Goal: Task Accomplishment & Management: Complete application form

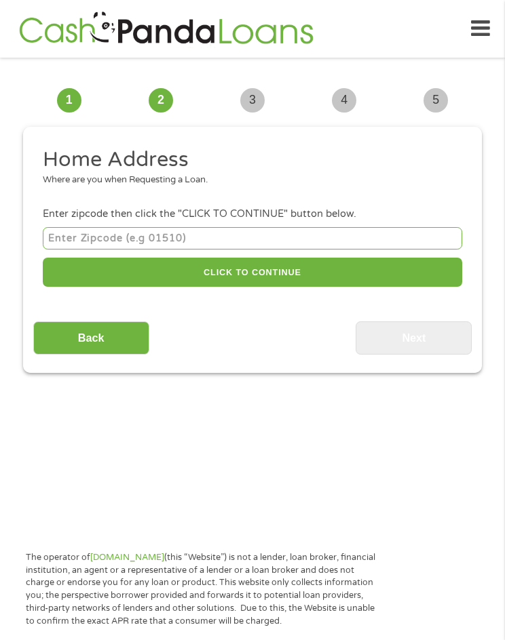
scroll to position [10, 0]
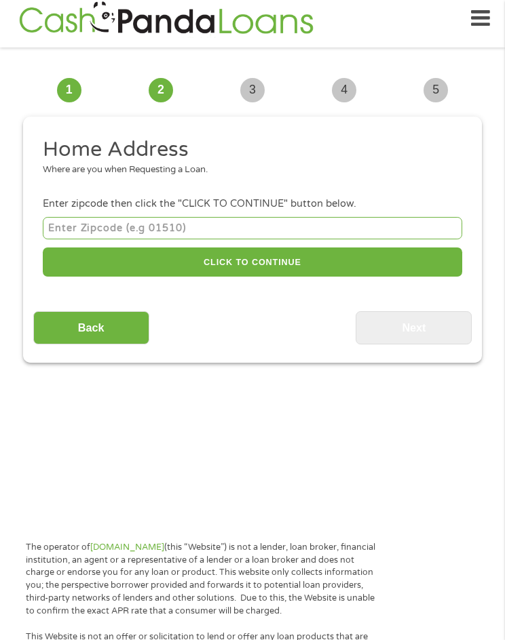
click at [335, 226] on input "number" at bounding box center [252, 228] width 419 height 22
type input "44216"
click at [286, 279] on div "44216 CLICK TO CONTINUE Please recheck your Zipcode, it seems to be Incorrect" at bounding box center [252, 248] width 419 height 68
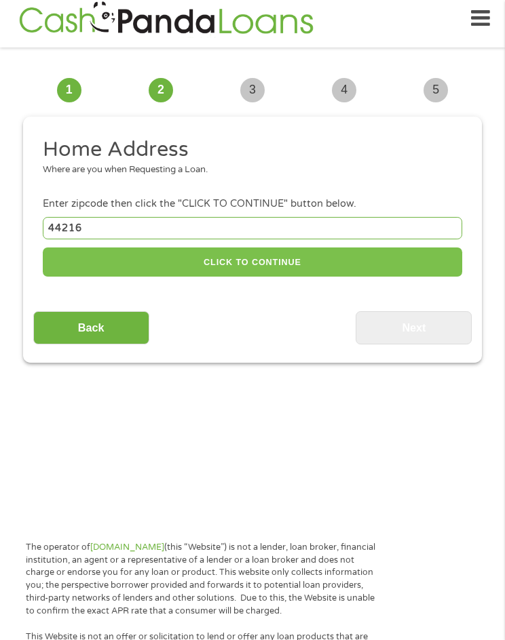
click at [321, 254] on button "CLICK TO CONTINUE" at bounding box center [252, 262] width 419 height 29
type input "44216"
type input "[PERSON_NAME]"
select select "[US_STATE]"
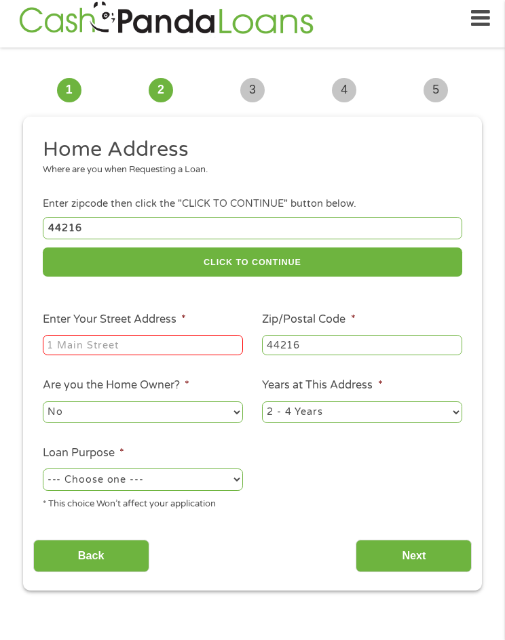
click at [216, 352] on input "Enter Your Street Address *" at bounding box center [143, 345] width 200 height 20
type input "[GEOGRAPHIC_DATA]"
click at [178, 429] on ul "Home Address Where are you when Requesting a Loan. Enter zipcode then click the…" at bounding box center [252, 328] width 439 height 385
click at [185, 416] on select "No Yes" at bounding box center [143, 413] width 200 height 22
select select "yes"
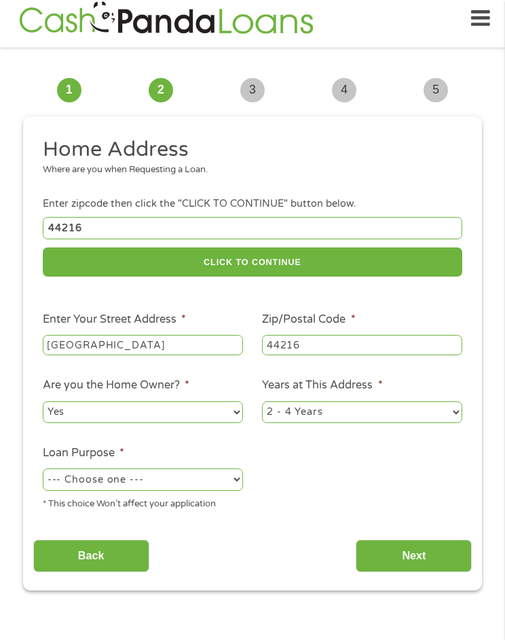
click at [43, 402] on select "No Yes" at bounding box center [143, 413] width 200 height 22
click at [145, 474] on select "--- Choose one --- Pay Bills Debt Consolidation Home Improvement Major Purchase…" at bounding box center [143, 480] width 200 height 22
select select "majorpurchase"
click at [43, 469] on select "--- Choose one --- Pay Bills Debt Consolidation Home Improvement Major Purchase…" at bounding box center [143, 480] width 200 height 22
click at [408, 535] on div "Back Next" at bounding box center [252, 551] width 439 height 43
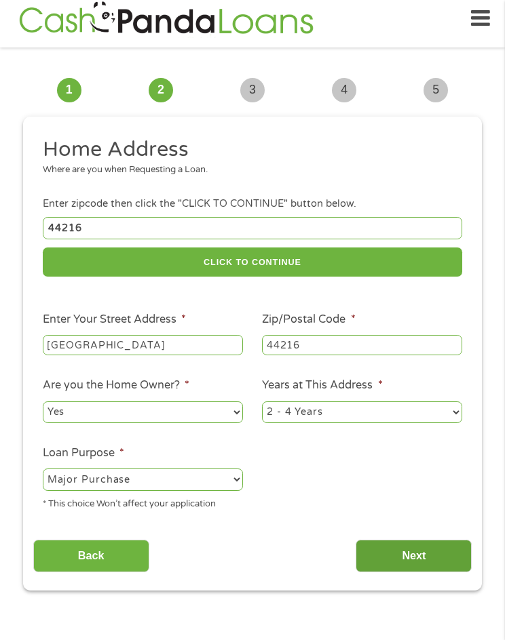
click at [409, 553] on input "Next" at bounding box center [413, 556] width 116 height 33
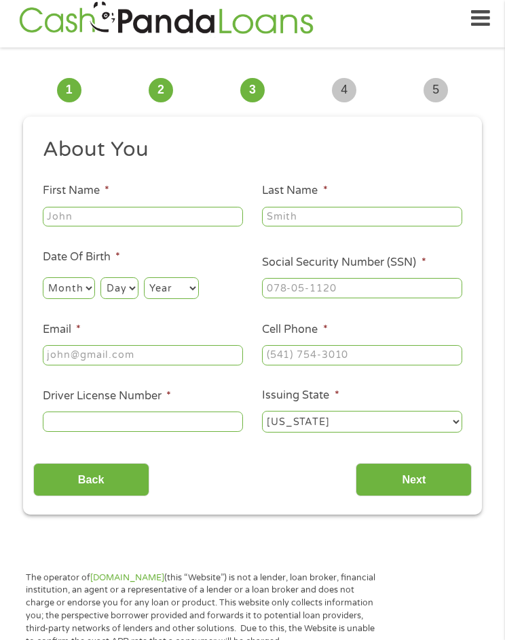
click at [178, 214] on input "First Name *" at bounding box center [143, 217] width 200 height 20
type input "[PERSON_NAME]"
select select "10"
select select "19"
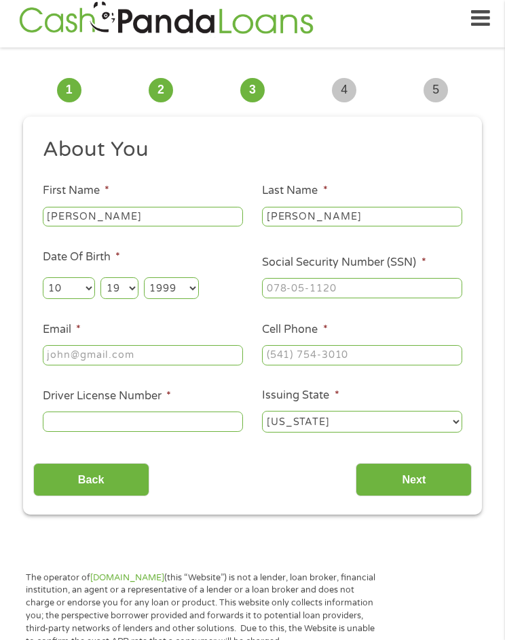
select select "1995"
type input "442-66-4715"
type input "[EMAIL_ADDRESS][DOMAIN_NAME]"
type input "(552) 111-4522"
type input "2222111423"
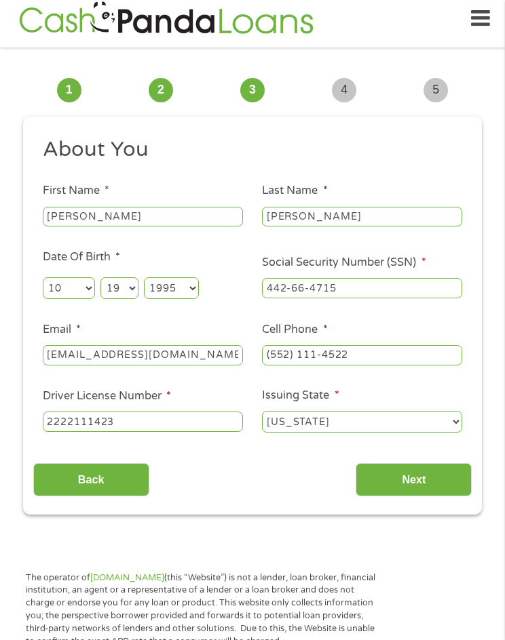
click at [366, 425] on select "[US_STATE] [US_STATE] [US_STATE] [US_STATE] [US_STATE] [US_STATE] [US_STATE] [U…" at bounding box center [362, 422] width 200 height 22
select select "[US_STATE]"
click at [262, 411] on select "[US_STATE] [US_STATE] [US_STATE] [US_STATE] [US_STATE] [US_STATE] [US_STATE] [U…" at bounding box center [362, 422] width 200 height 22
click at [423, 486] on input "Next" at bounding box center [413, 479] width 116 height 33
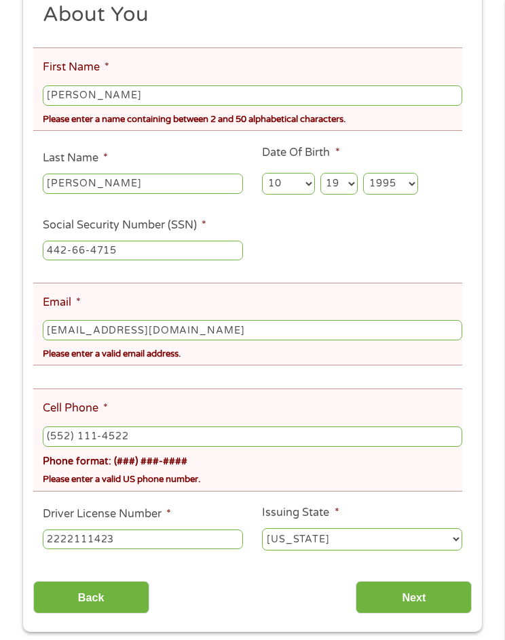
scroll to position [214, 0]
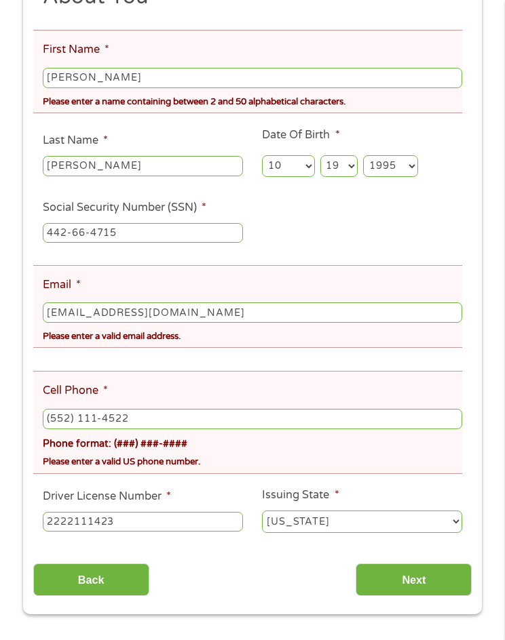
click at [80, 419] on input "(552) 111-4522" at bounding box center [252, 419] width 419 height 20
click at [171, 428] on input "(552) 111-4522" at bounding box center [252, 419] width 419 height 20
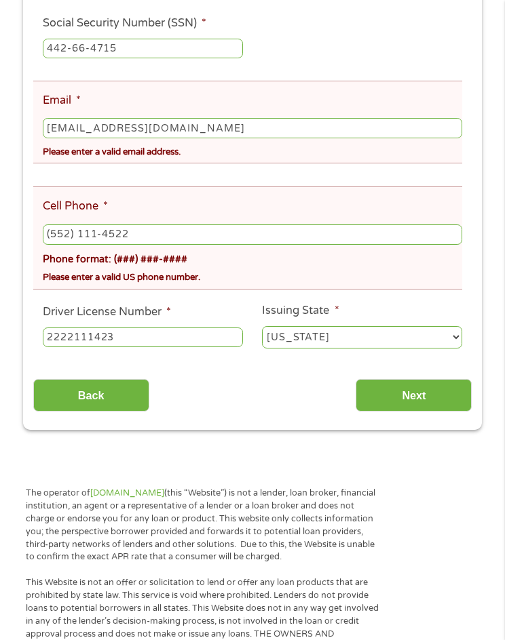
scroll to position [417, 0]
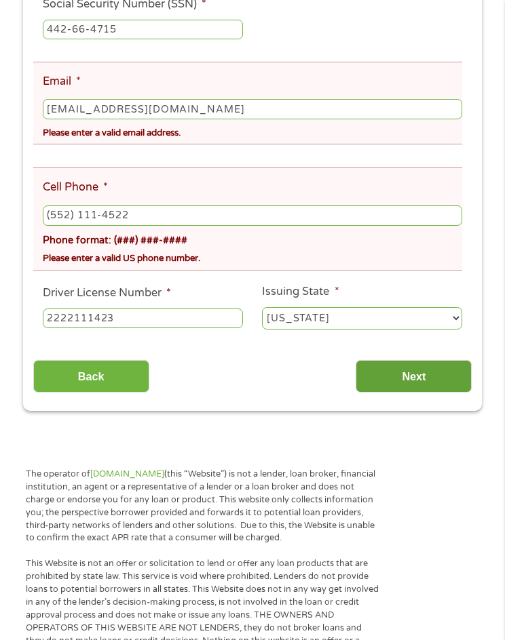
click at [406, 382] on input "Next" at bounding box center [413, 376] width 116 height 33
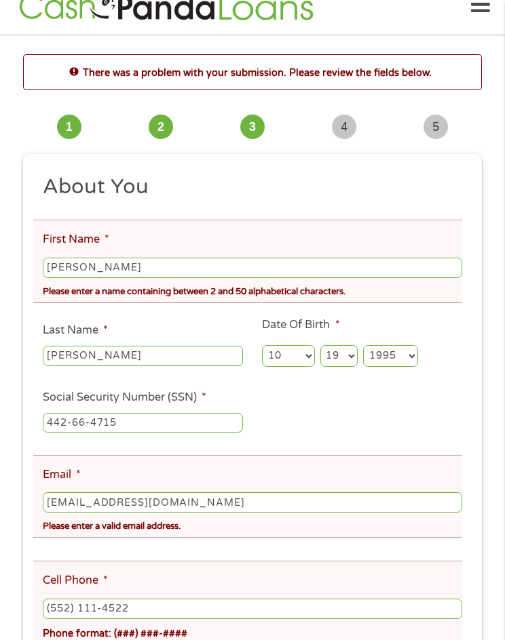
scroll to position [10, 0]
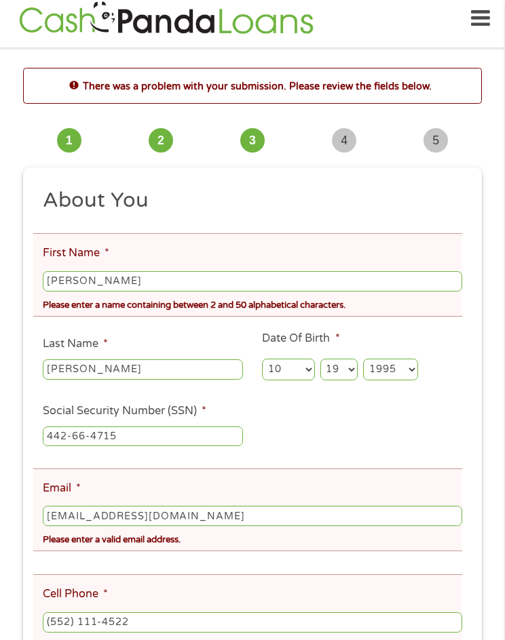
click at [146, 289] on input "[PERSON_NAME]" at bounding box center [252, 281] width 419 height 20
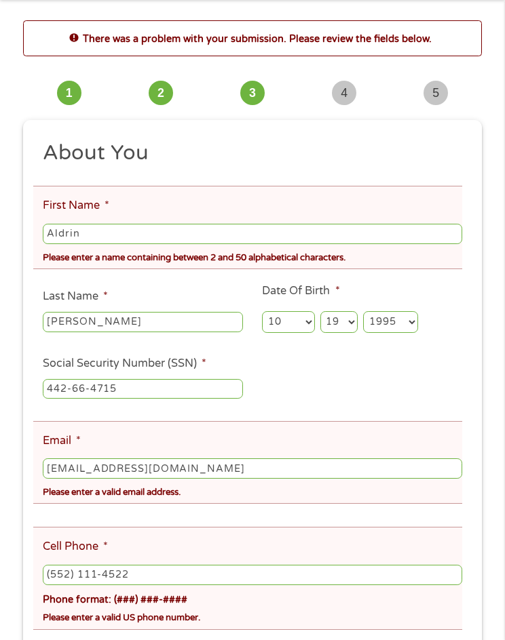
scroll to position [146, 0]
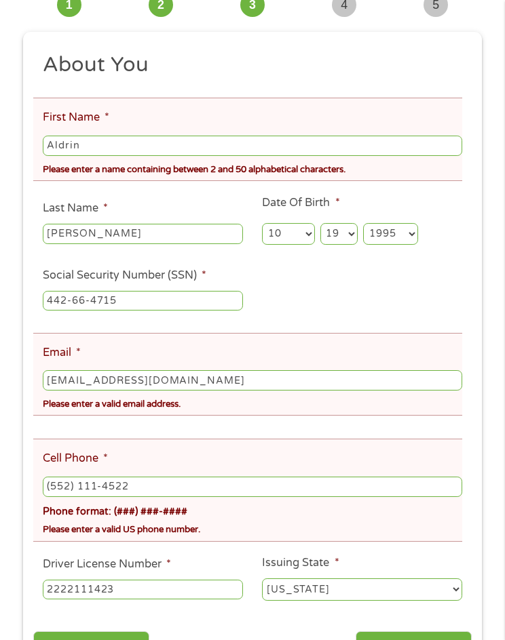
type input "Aldrin"
click at [210, 377] on input "[EMAIL_ADDRESS][DOMAIN_NAME]" at bounding box center [252, 380] width 419 height 20
drag, startPoint x: 210, startPoint y: 377, endPoint x: -350, endPoint y: 301, distance: 564.7
type input "[EMAIL_ADDRESS][DOMAIN_NAME]"
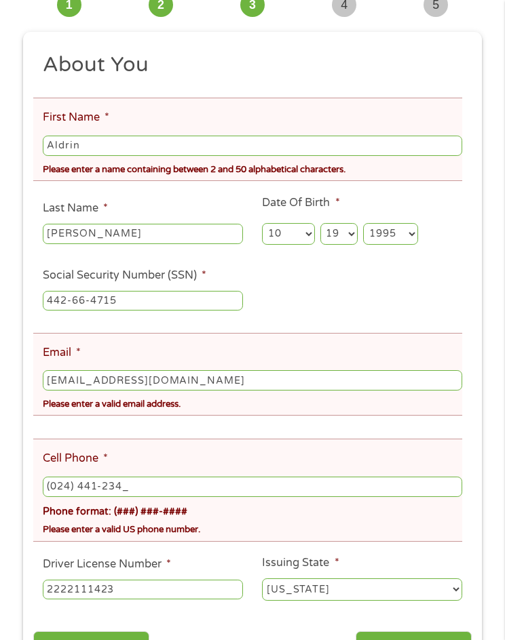
type input "(024) 441-2345"
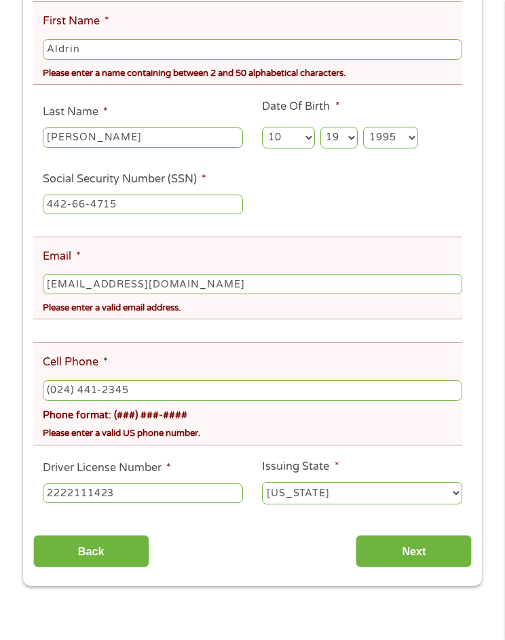
scroll to position [305, 0]
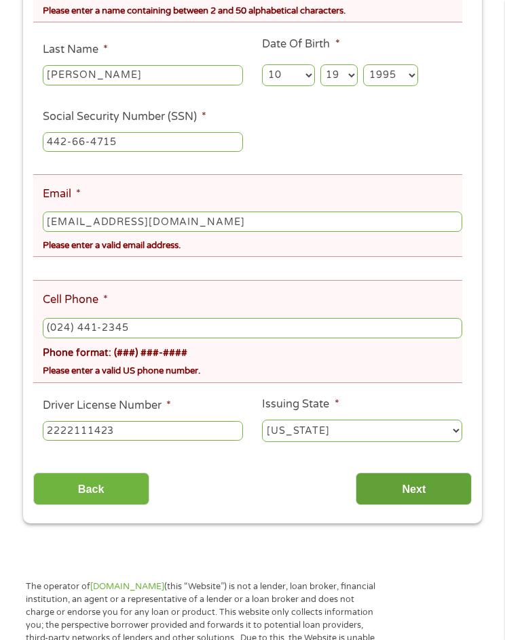
click at [435, 475] on input "Next" at bounding box center [413, 489] width 116 height 33
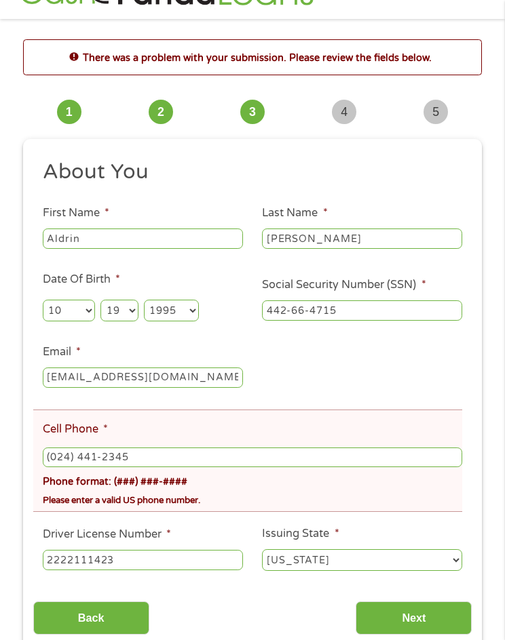
scroll to position [10, 0]
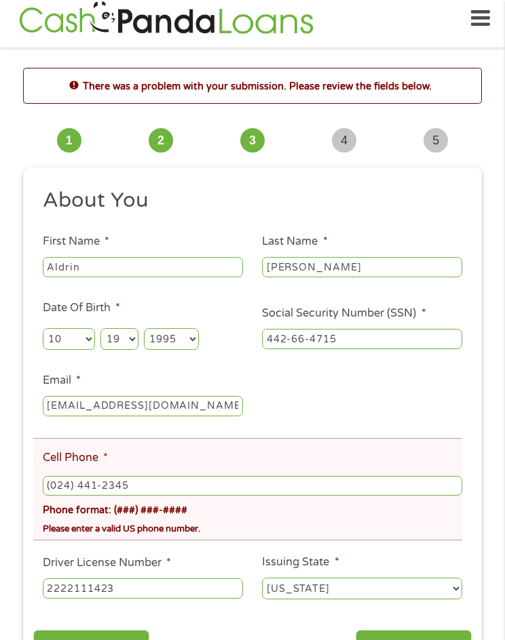
click at [208, 480] on input "(024) 441-2345" at bounding box center [252, 486] width 419 height 20
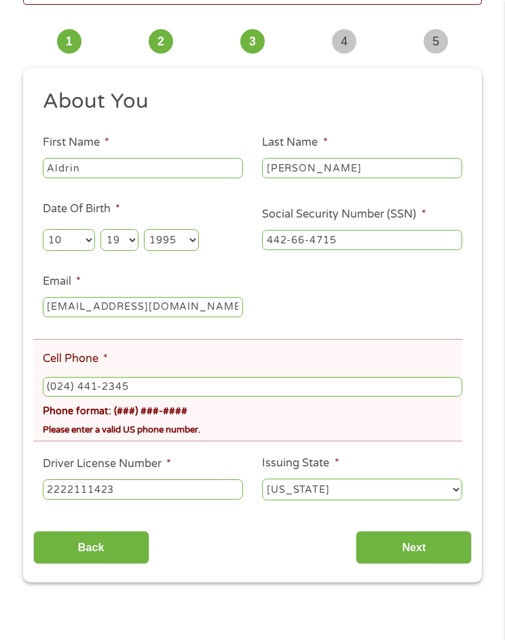
scroll to position [281, 0]
